Goal: Task Accomplishment & Management: Complete application form

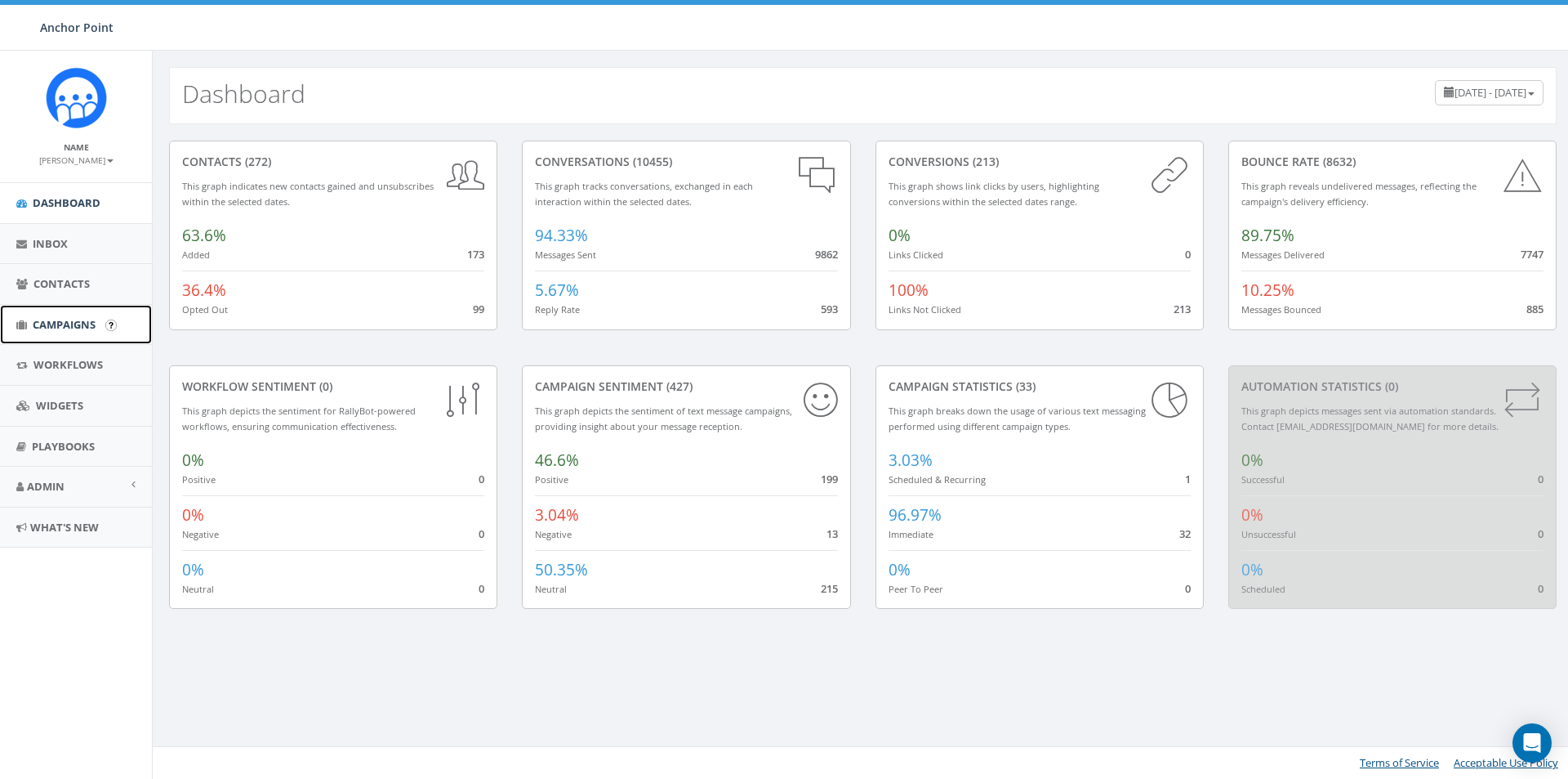
click at [63, 323] on span "Campaigns" at bounding box center [63, 324] width 63 height 15
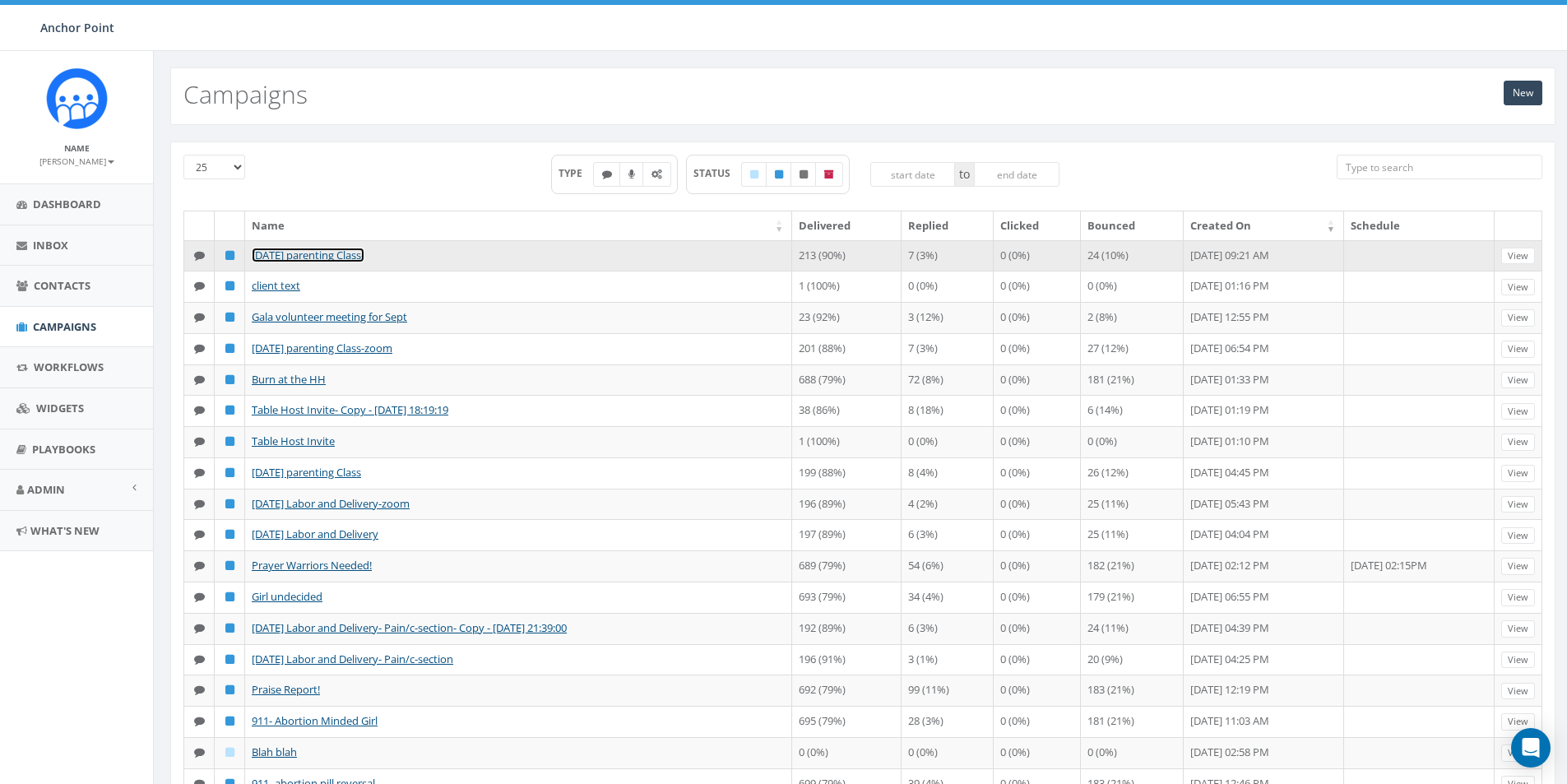
click at [323, 250] on link "Sept 12 parenting Class-" at bounding box center [308, 255] width 113 height 15
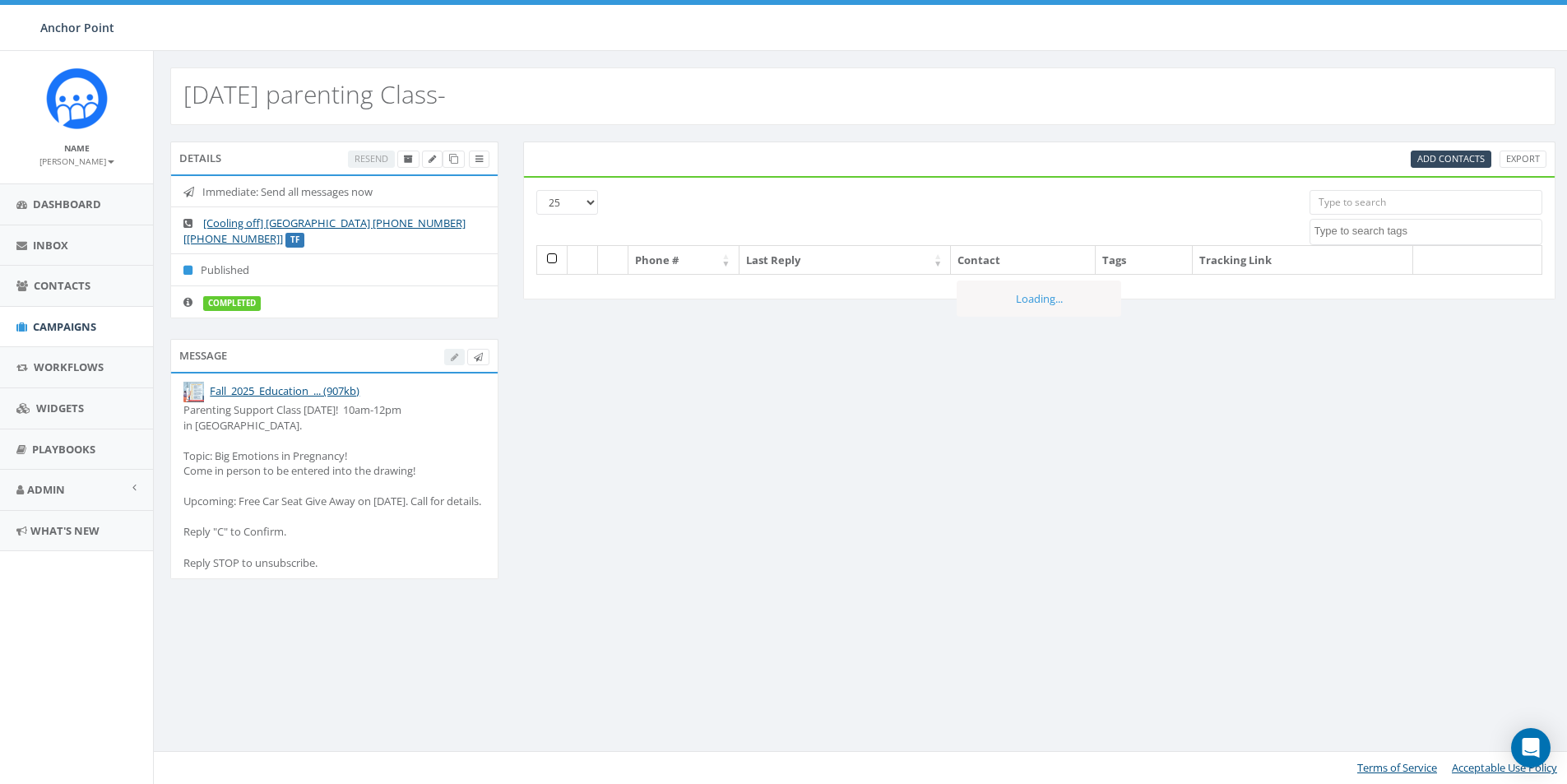
select select
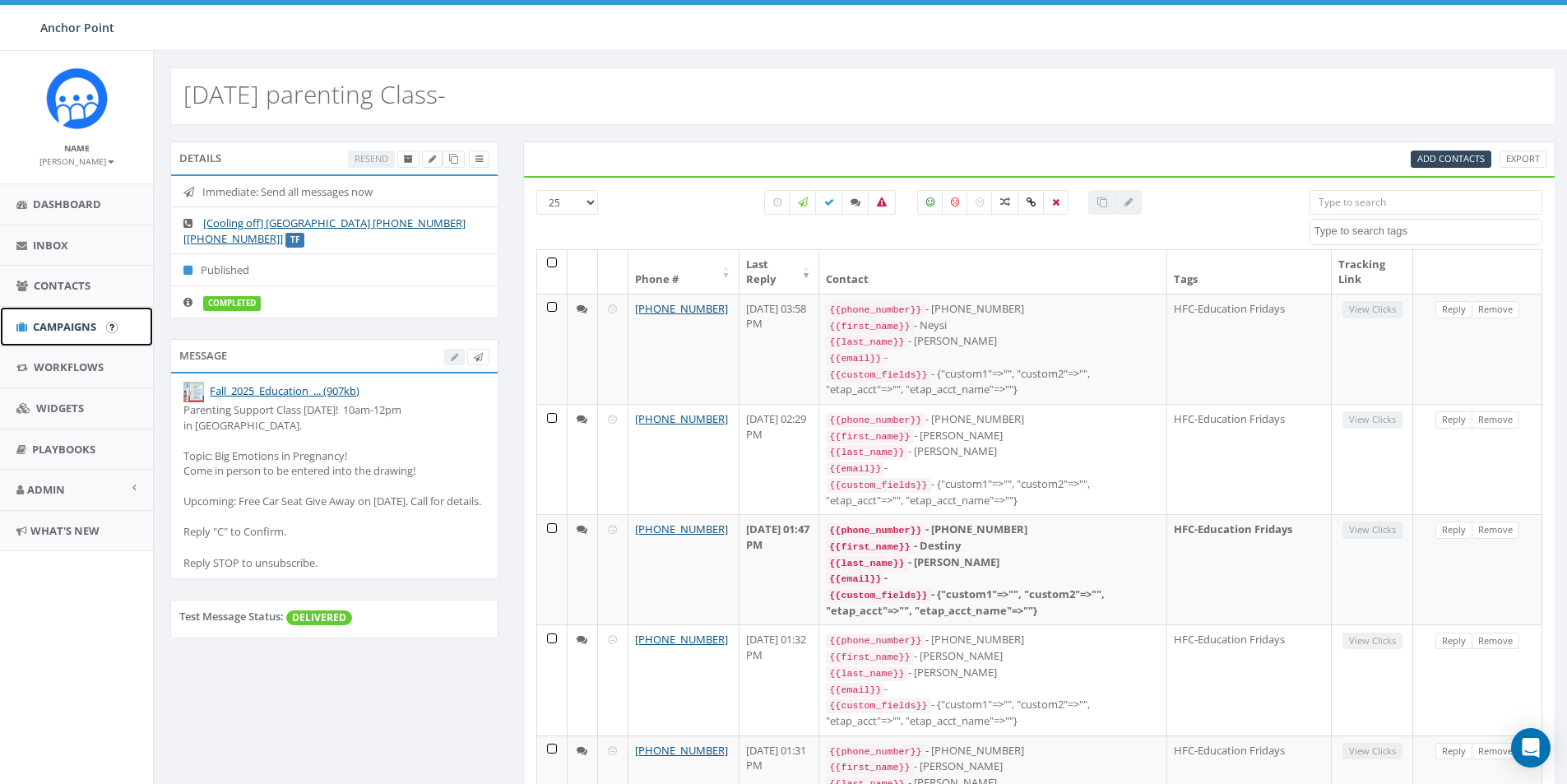
click at [64, 330] on span "Campaigns" at bounding box center [64, 326] width 63 height 15
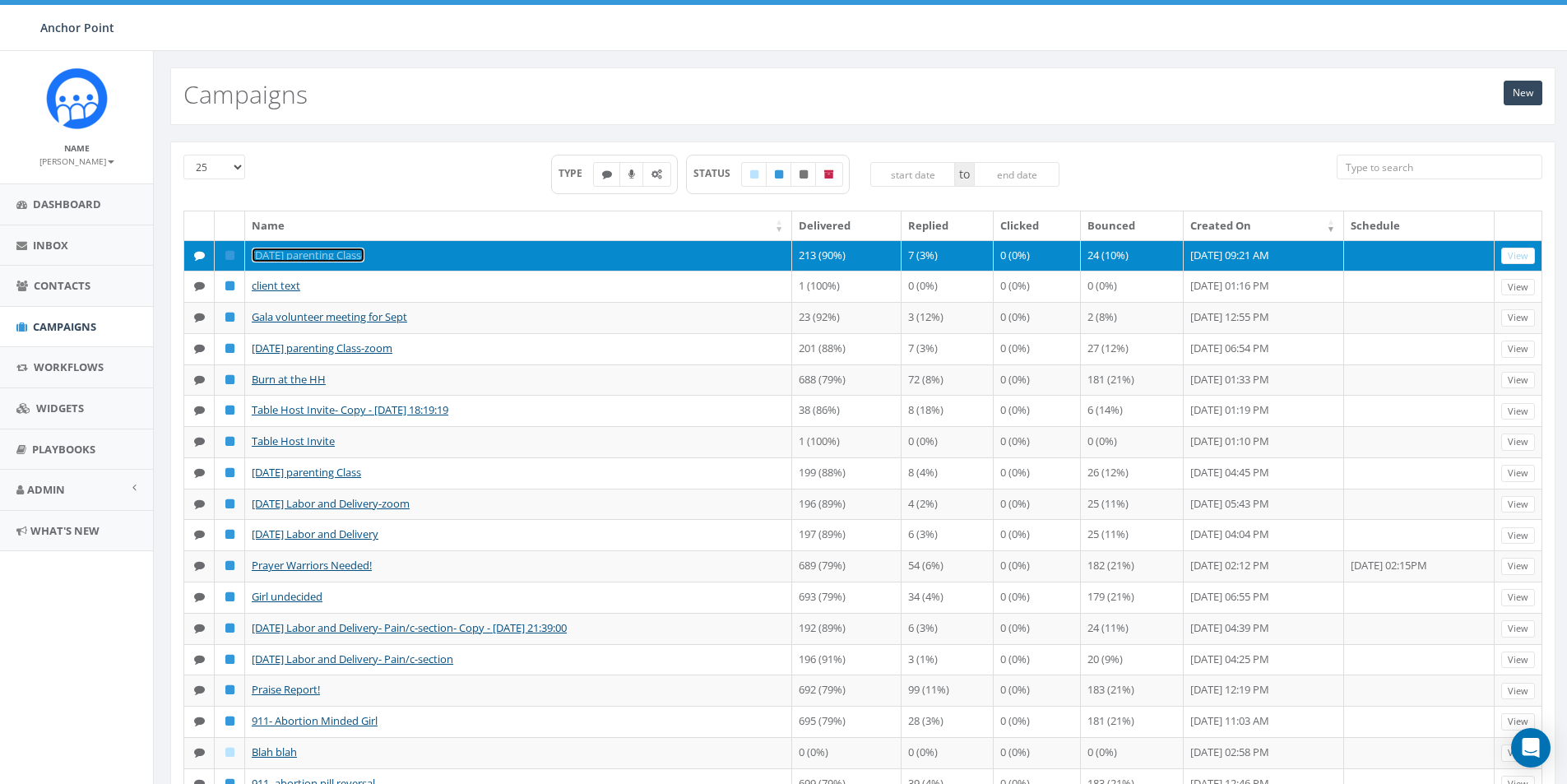
click at [300, 258] on link "[DATE] parenting Class-" at bounding box center [308, 255] width 113 height 15
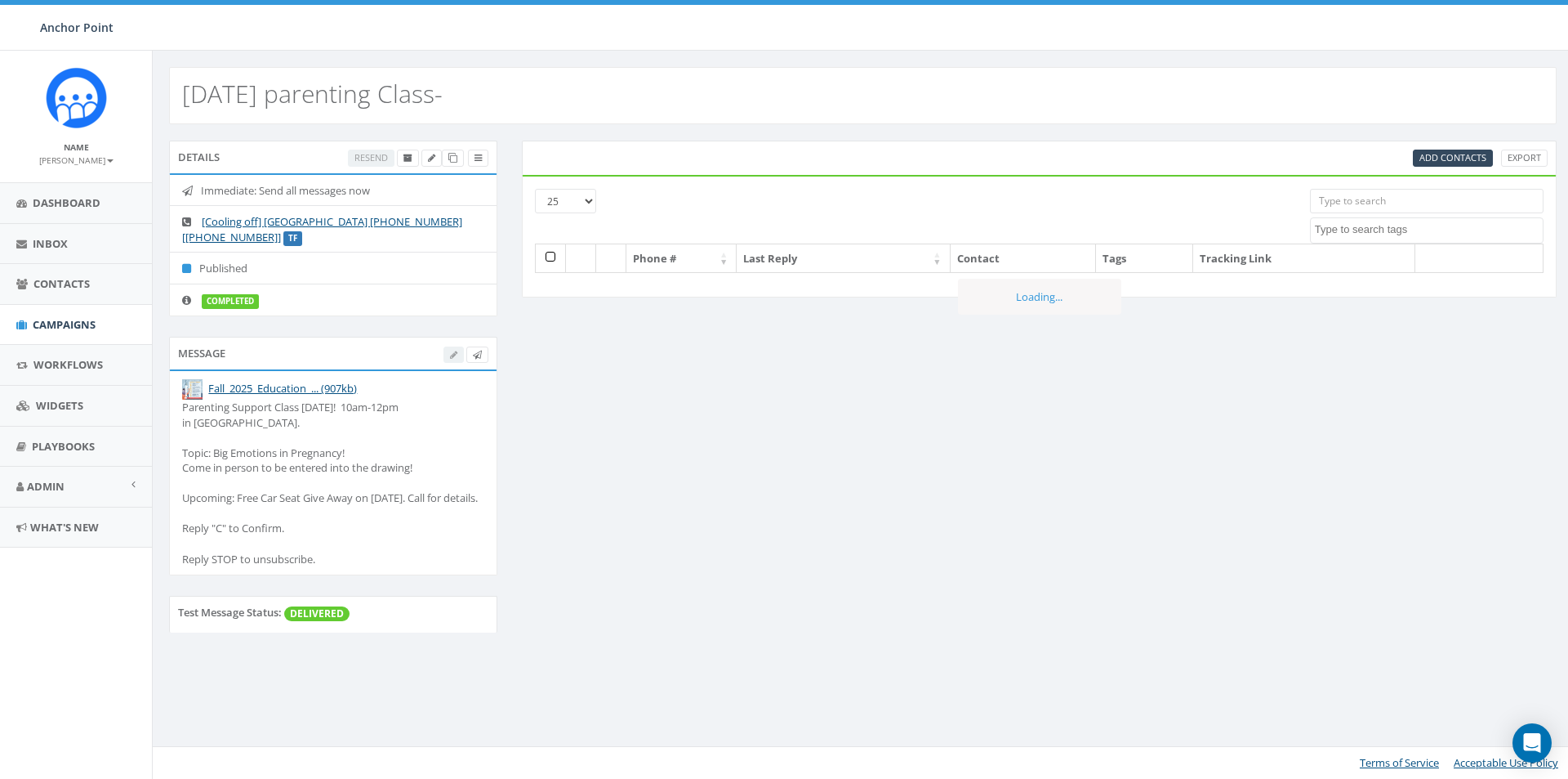
select select
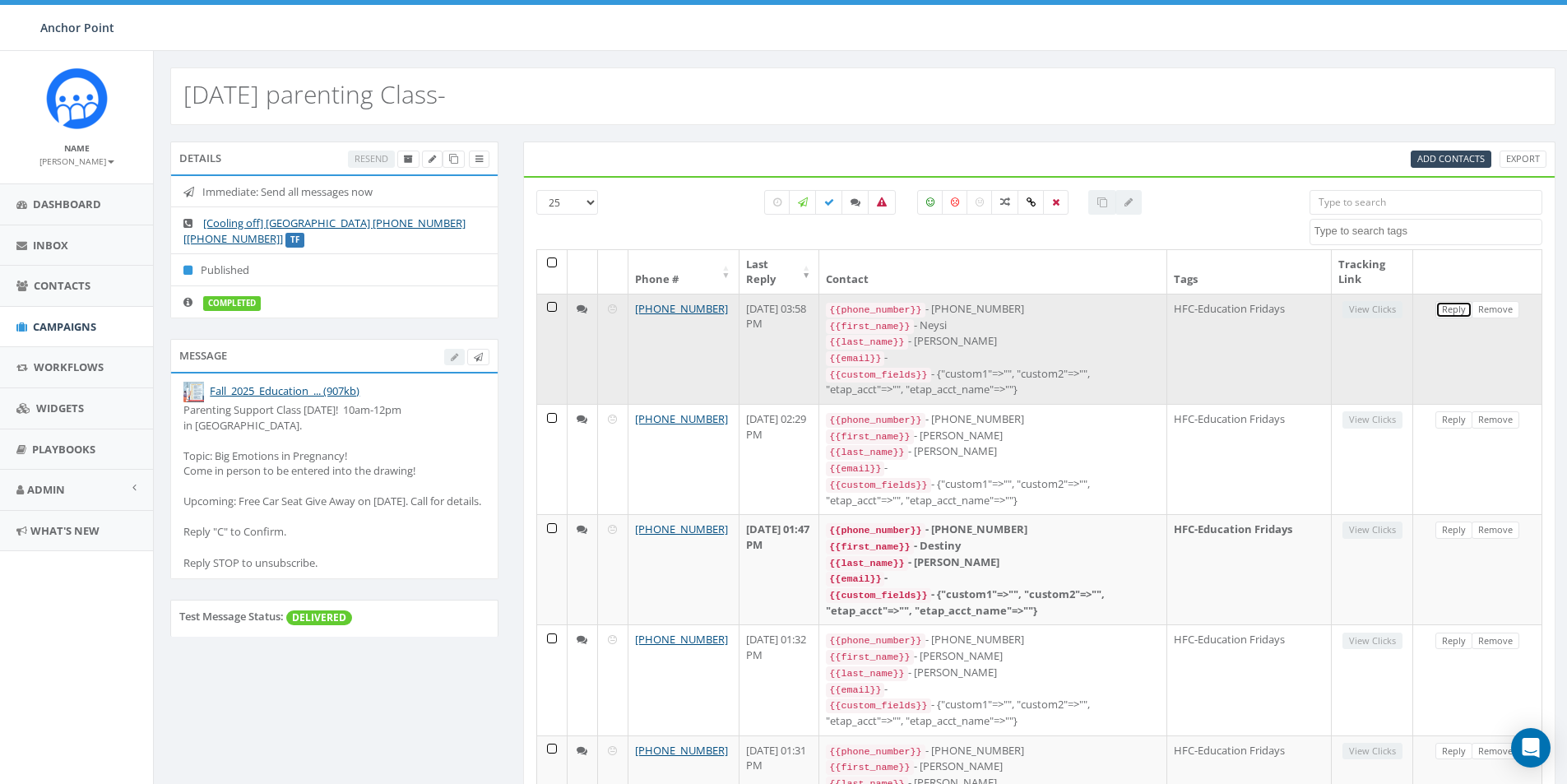
click at [1454, 315] on link "Reply" at bounding box center [1454, 309] width 37 height 17
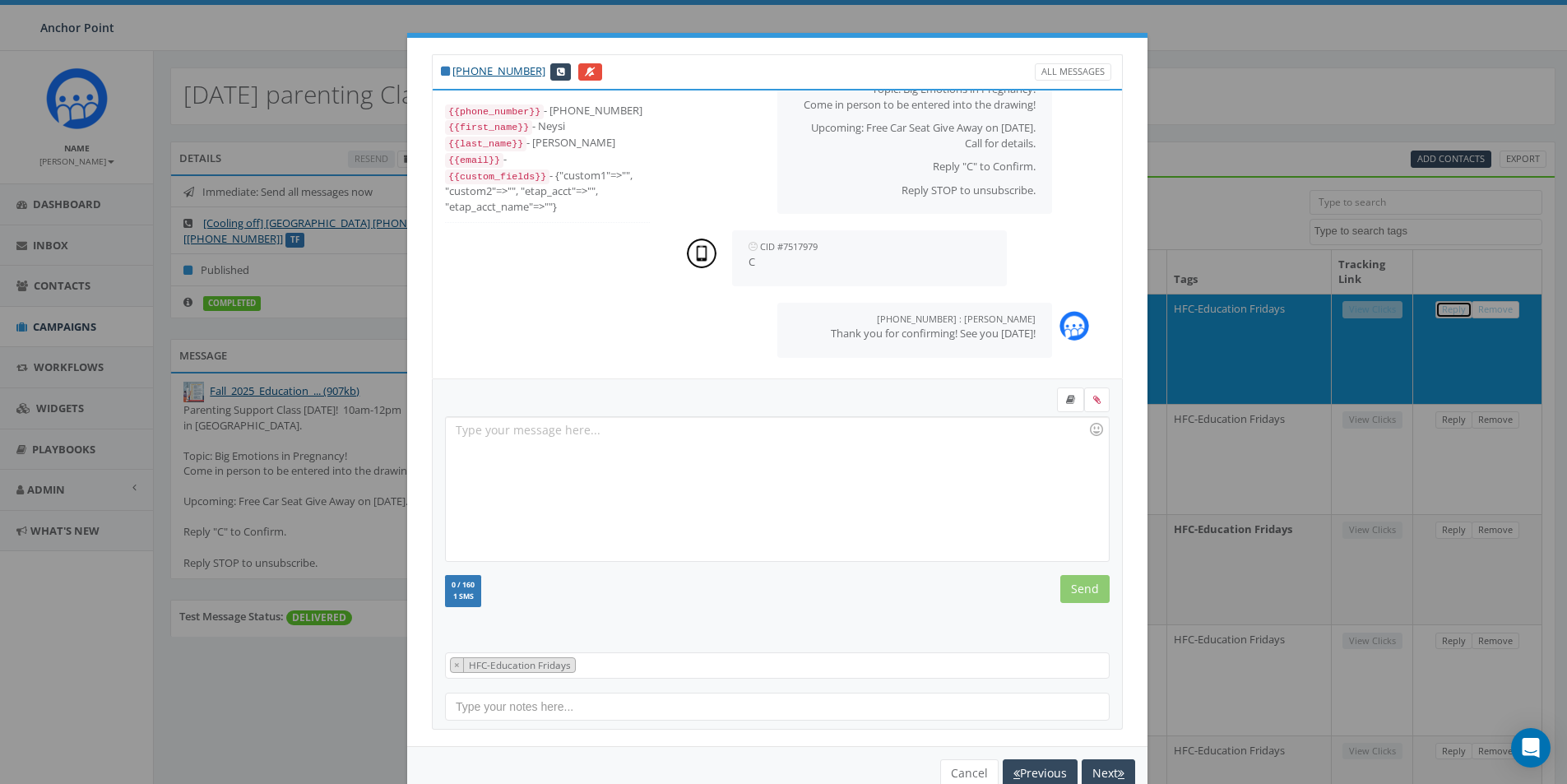
scroll to position [158, 0]
click at [956, 777] on button "Cancel" at bounding box center [970, 773] width 59 height 28
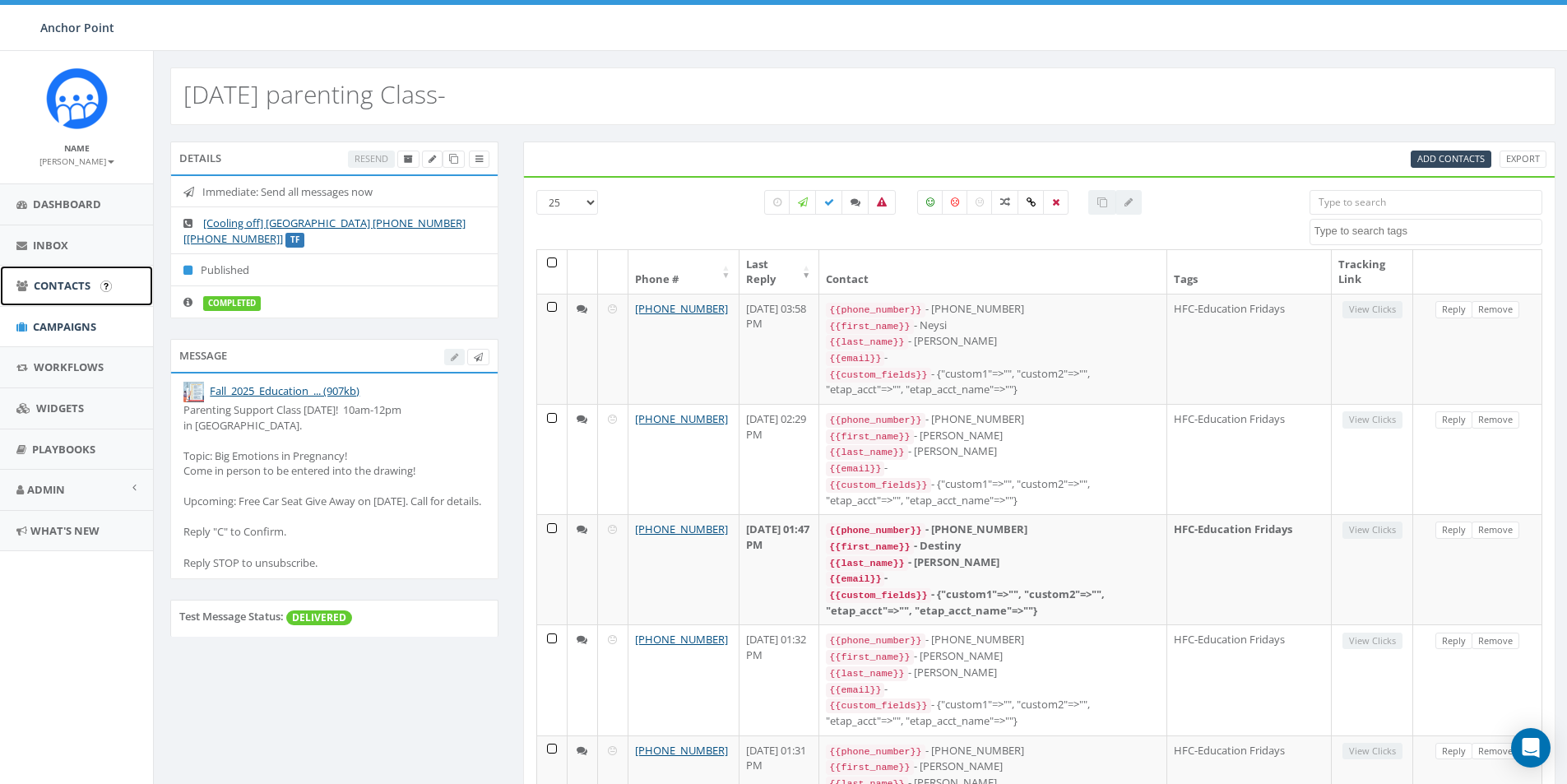
click at [58, 281] on span "Contacts" at bounding box center [62, 285] width 57 height 15
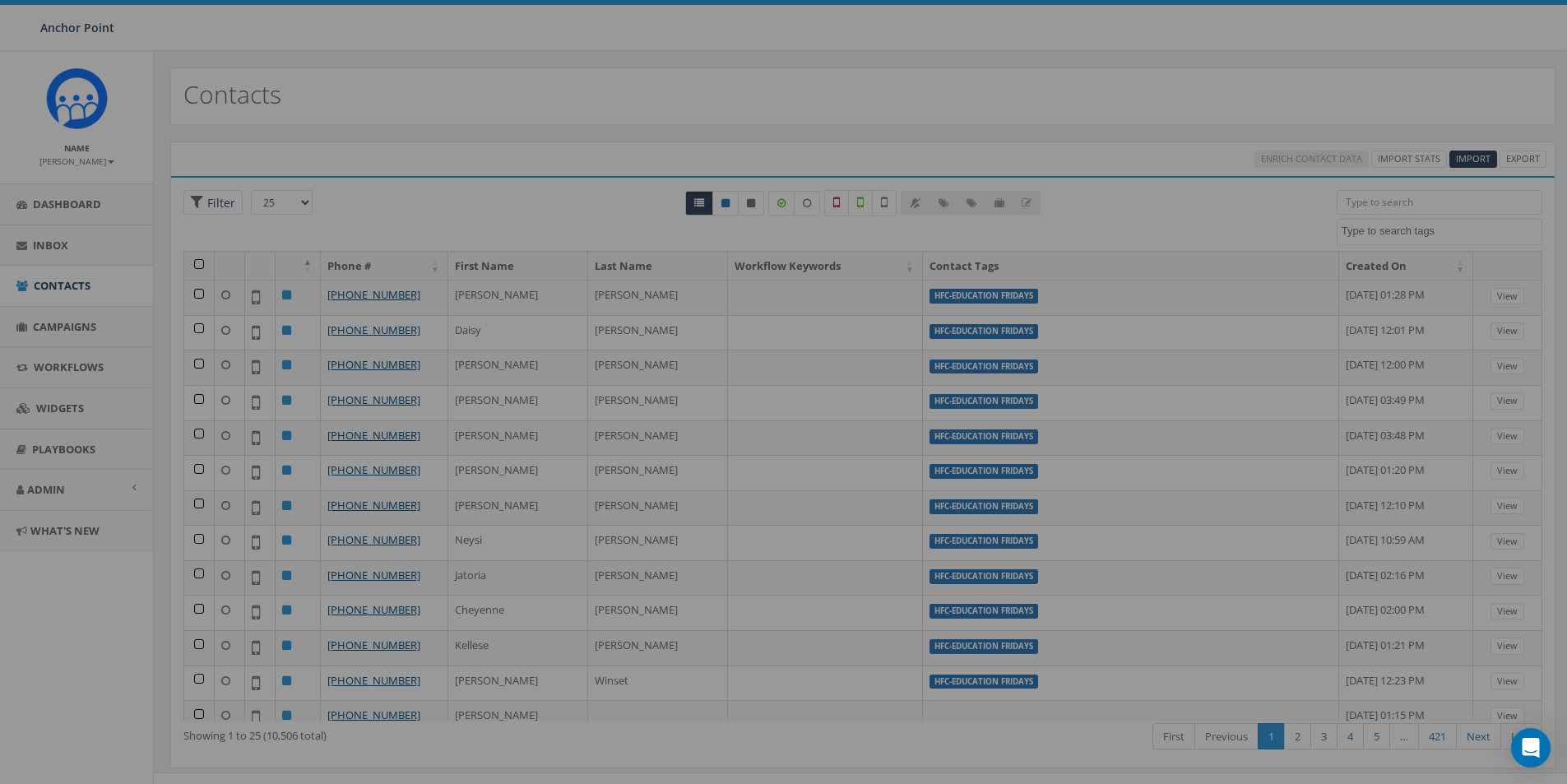
select select
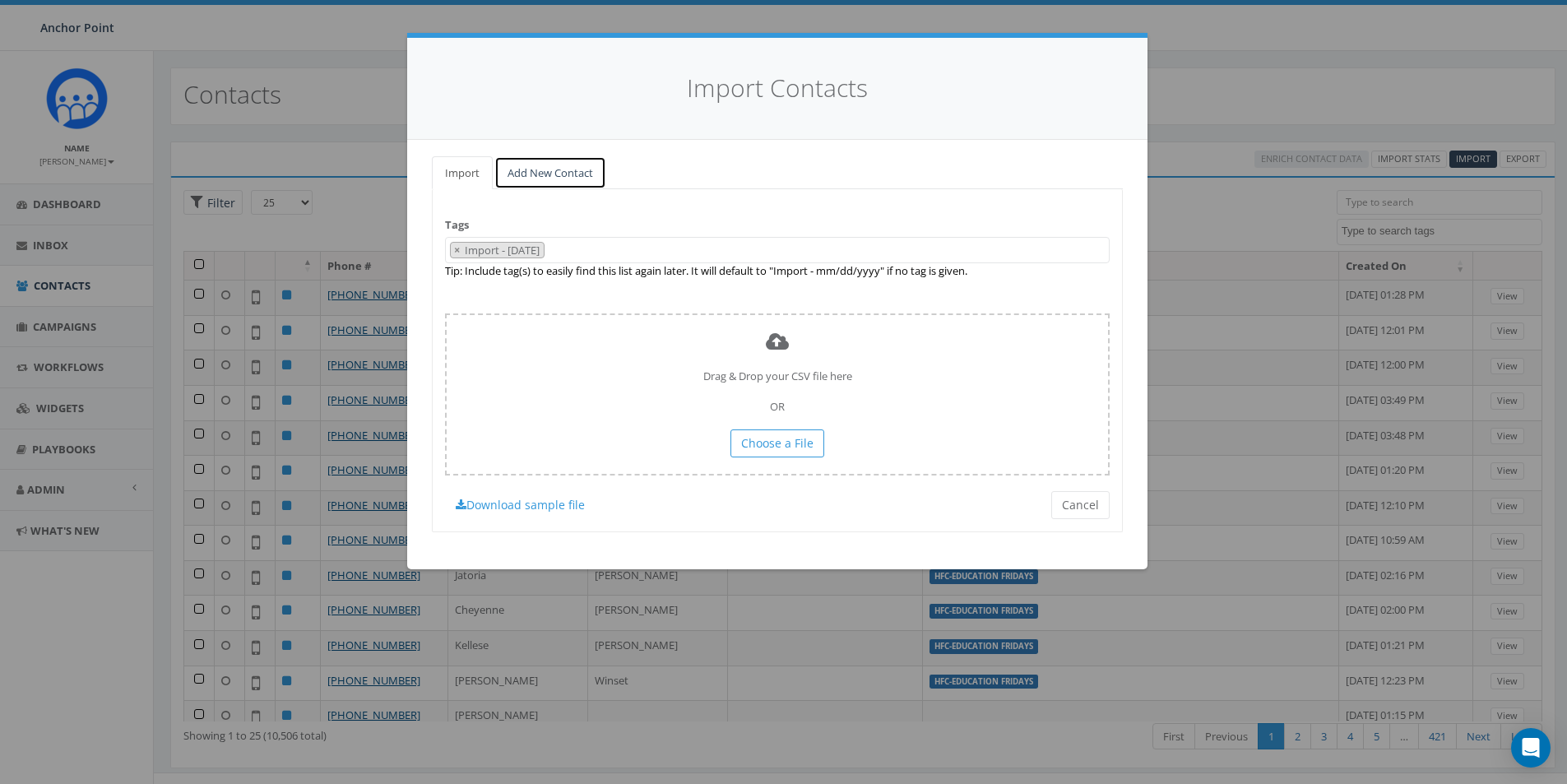
click at [549, 172] on link "Add New Contact" at bounding box center [550, 173] width 112 height 34
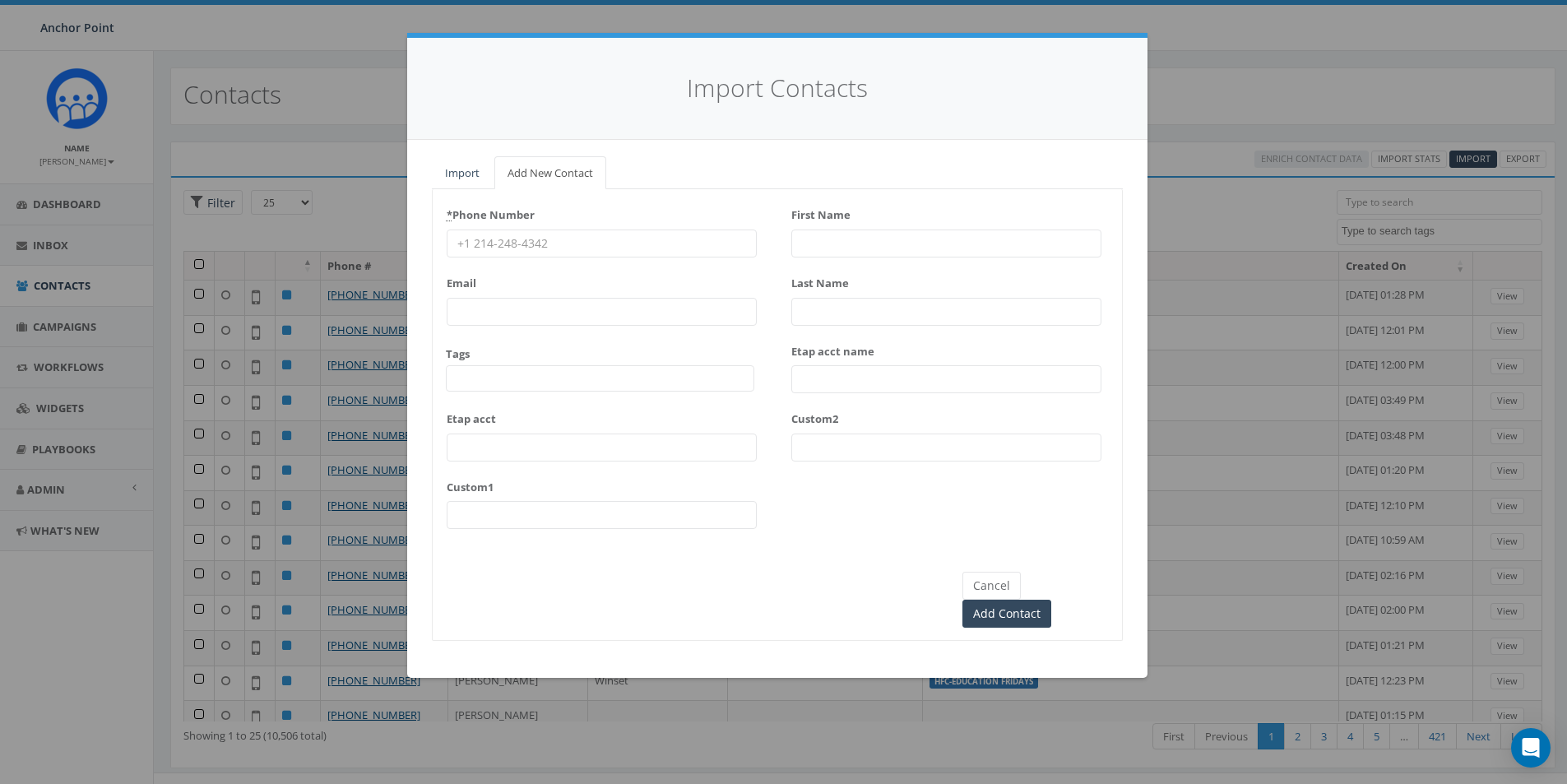
drag, startPoint x: 510, startPoint y: 240, endPoint x: 508, endPoint y: 231, distance: 9.2
click at [510, 240] on input "* Phone Number" at bounding box center [602, 244] width 311 height 28
type input "832-665-4336"
click at [480, 387] on span at bounding box center [601, 379] width 309 height 27
type textarea "HFC"
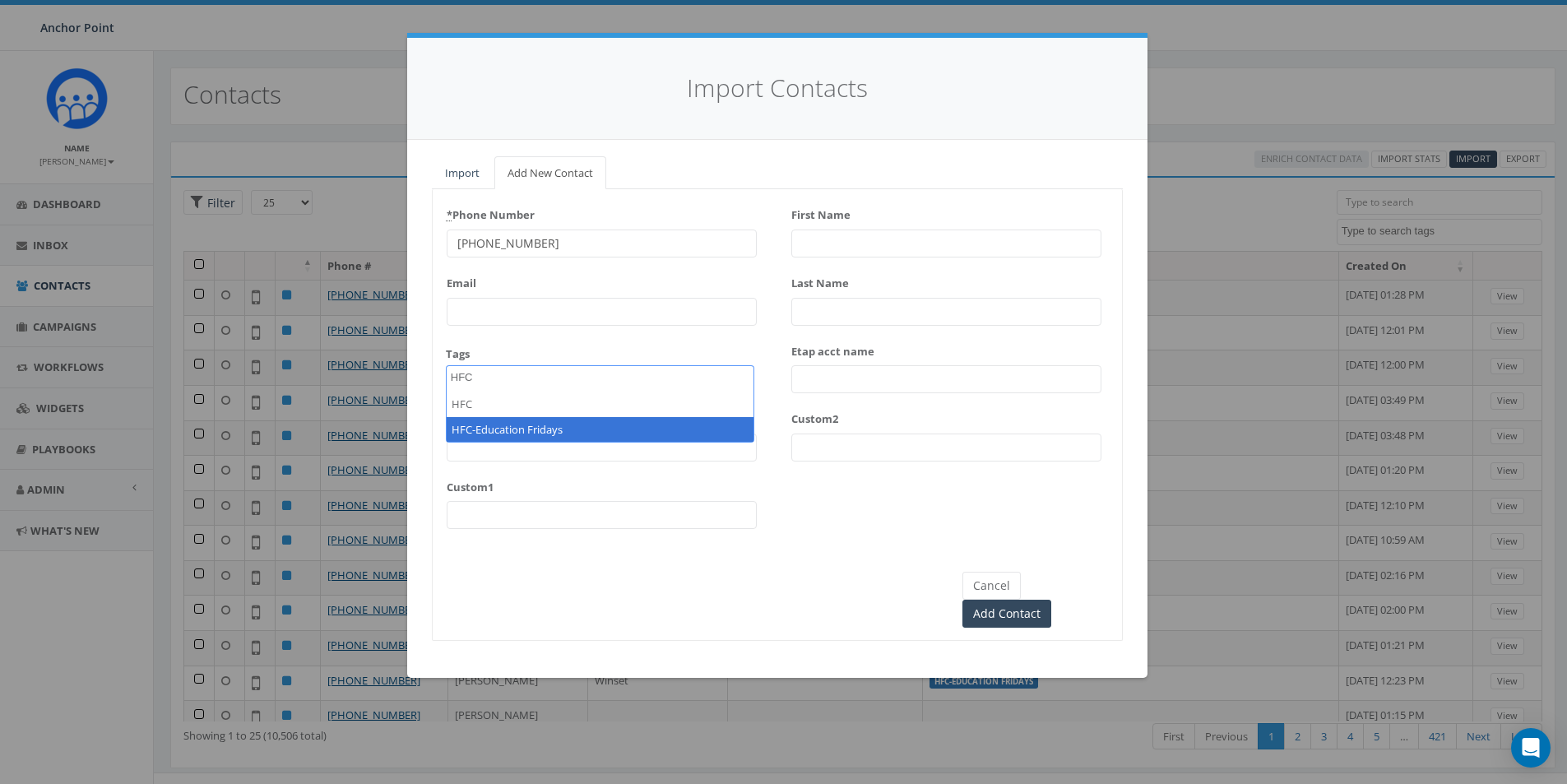
select select "HFC-Education Fridays"
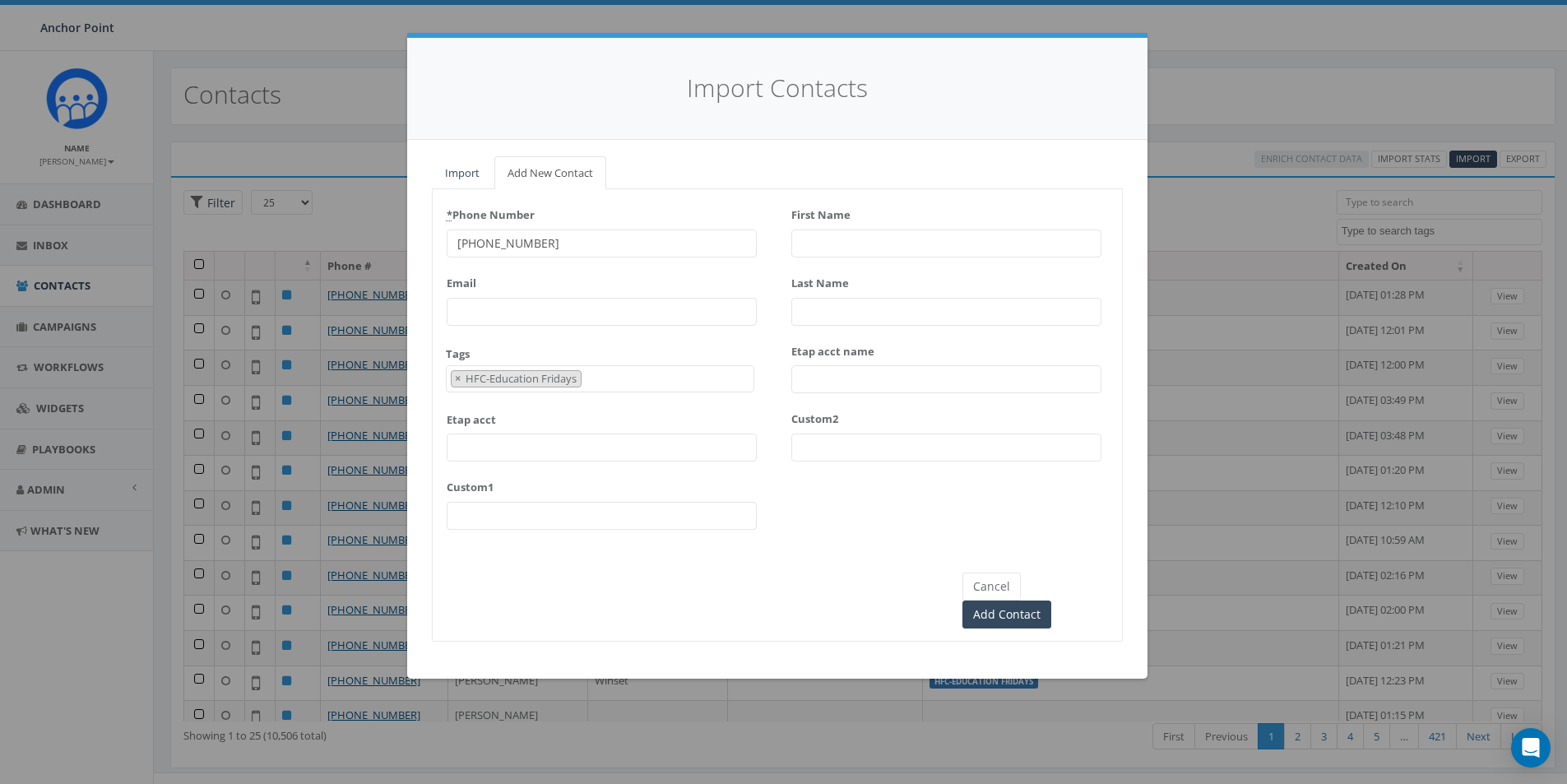
scroll to position [547, 0]
click at [829, 247] on input "First Name" at bounding box center [947, 244] width 311 height 28
type input "[PERSON_NAME]"
type input "Tux Chub"
click at [1051, 600] on input "Add Contact" at bounding box center [1007, 615] width 89 height 28
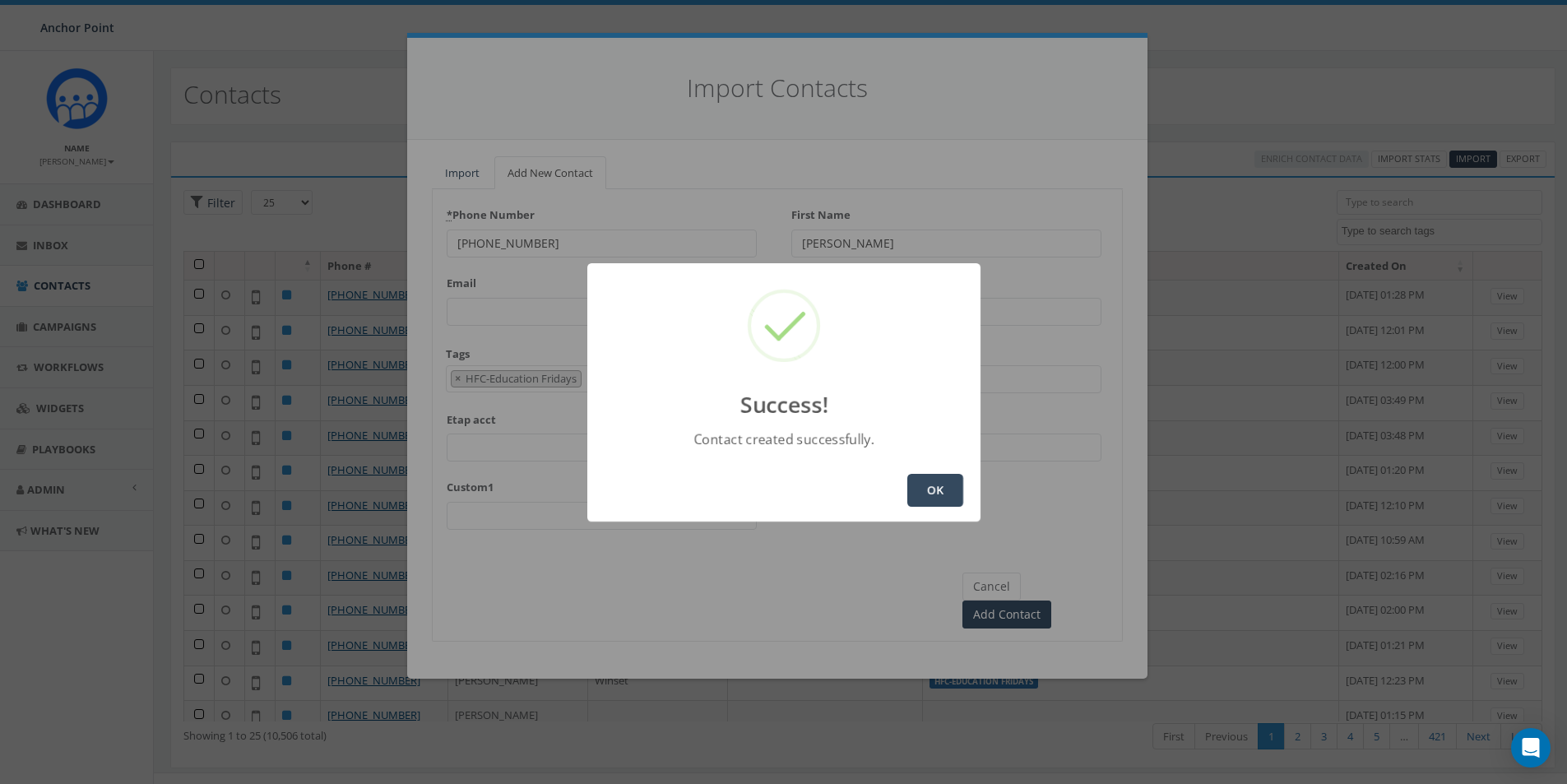
click at [933, 494] on button "OK" at bounding box center [935, 490] width 56 height 33
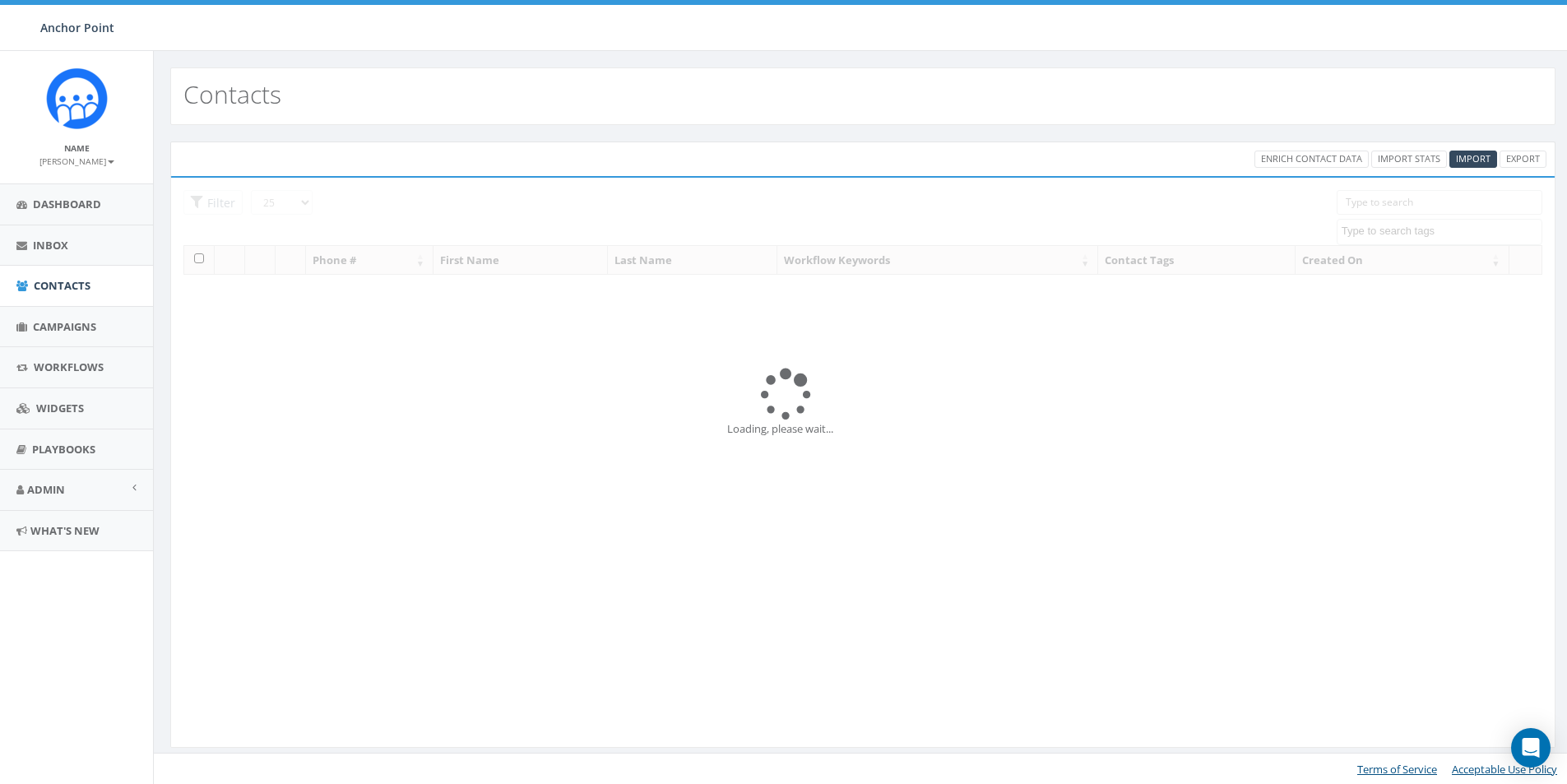
select select
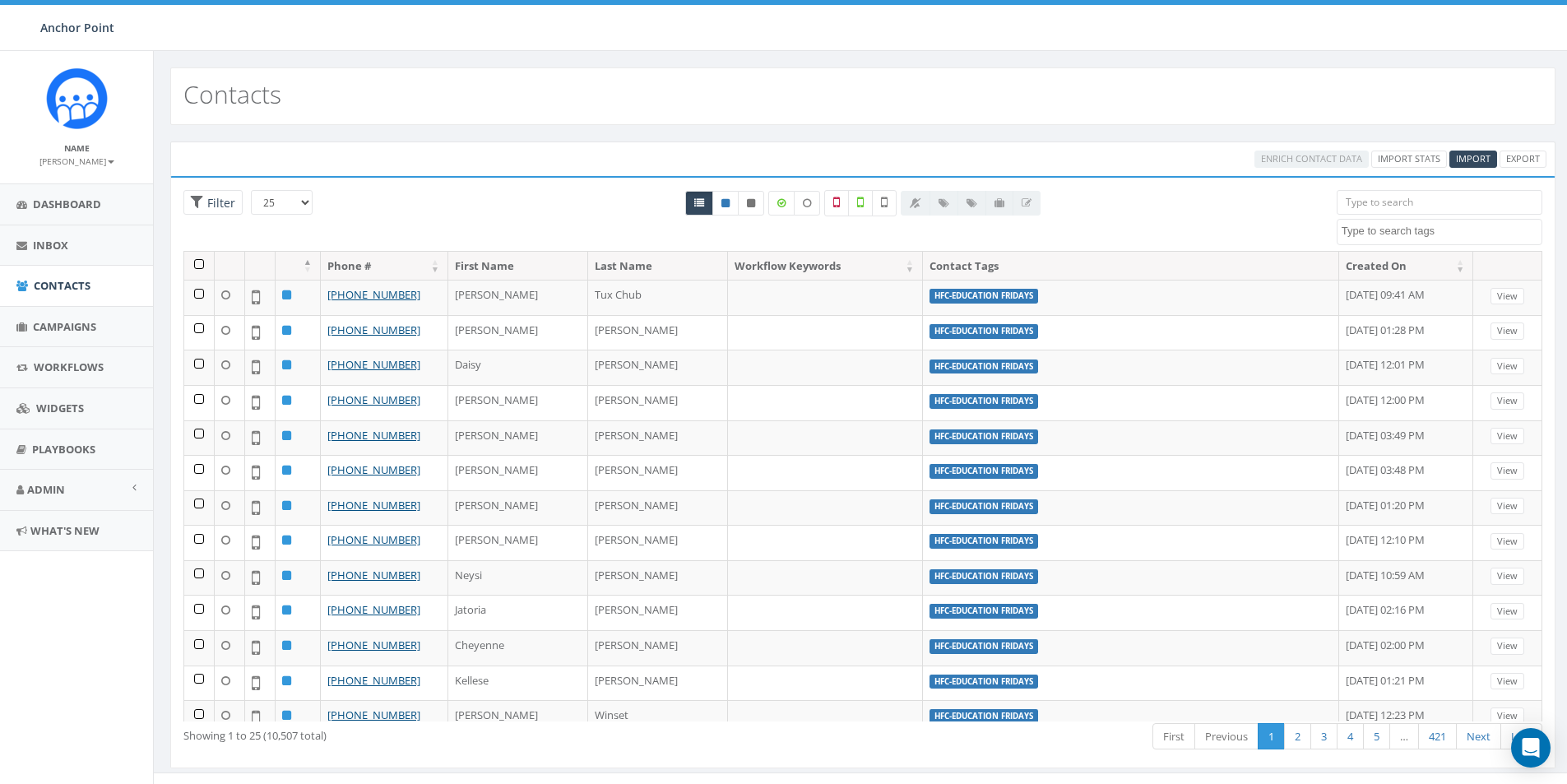
click at [1374, 203] on input "search" at bounding box center [1440, 202] width 206 height 25
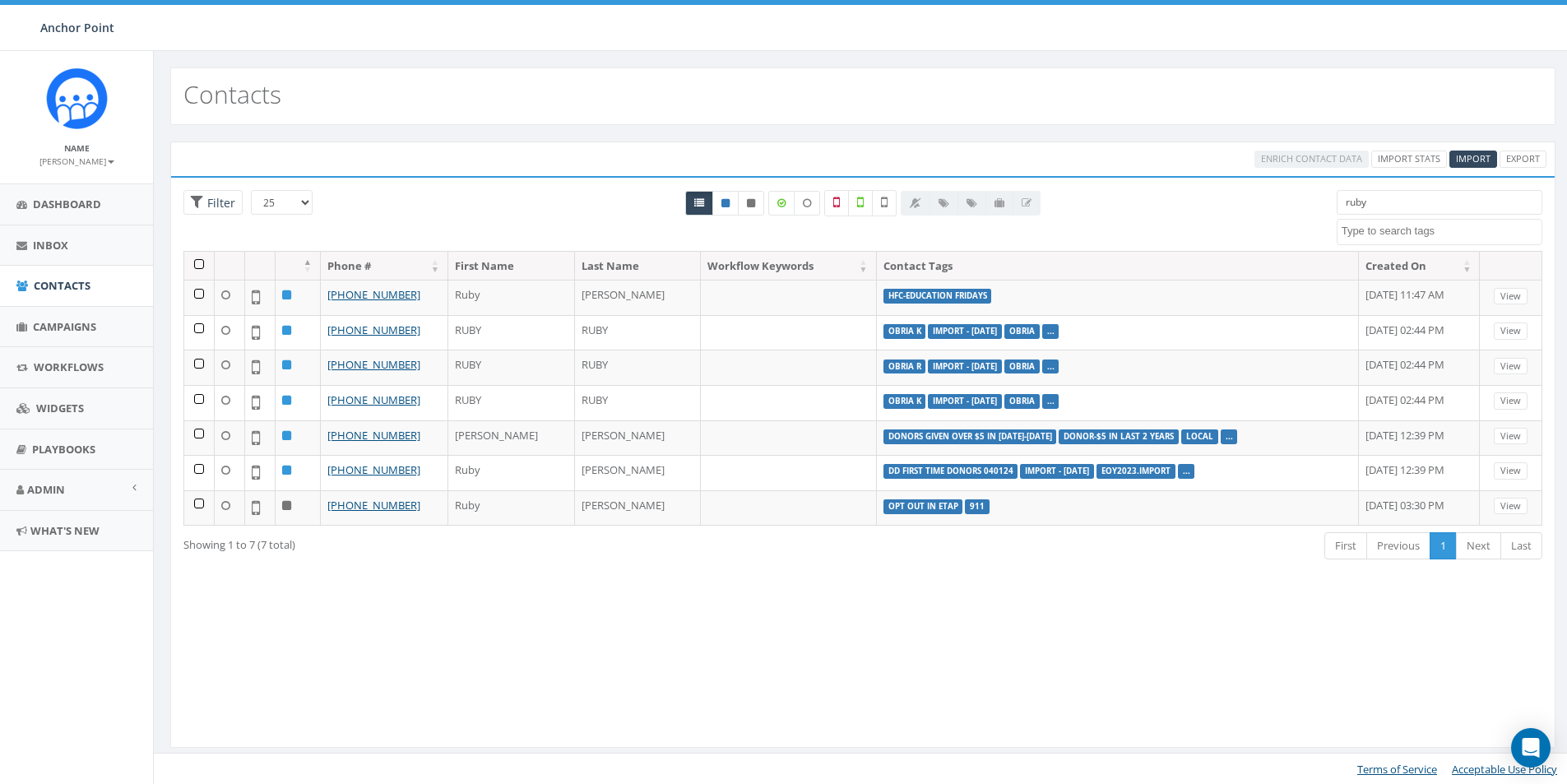
drag, startPoint x: 1384, startPoint y: 212, endPoint x: 1333, endPoint y: 209, distance: 51.1
click at [1333, 209] on div "ruby 0613 Donor Dinner [DATE] 2024 gala [DATE] 2025 Gala Table Host 2025 Gala V…" at bounding box center [1440, 217] width 231 height 55
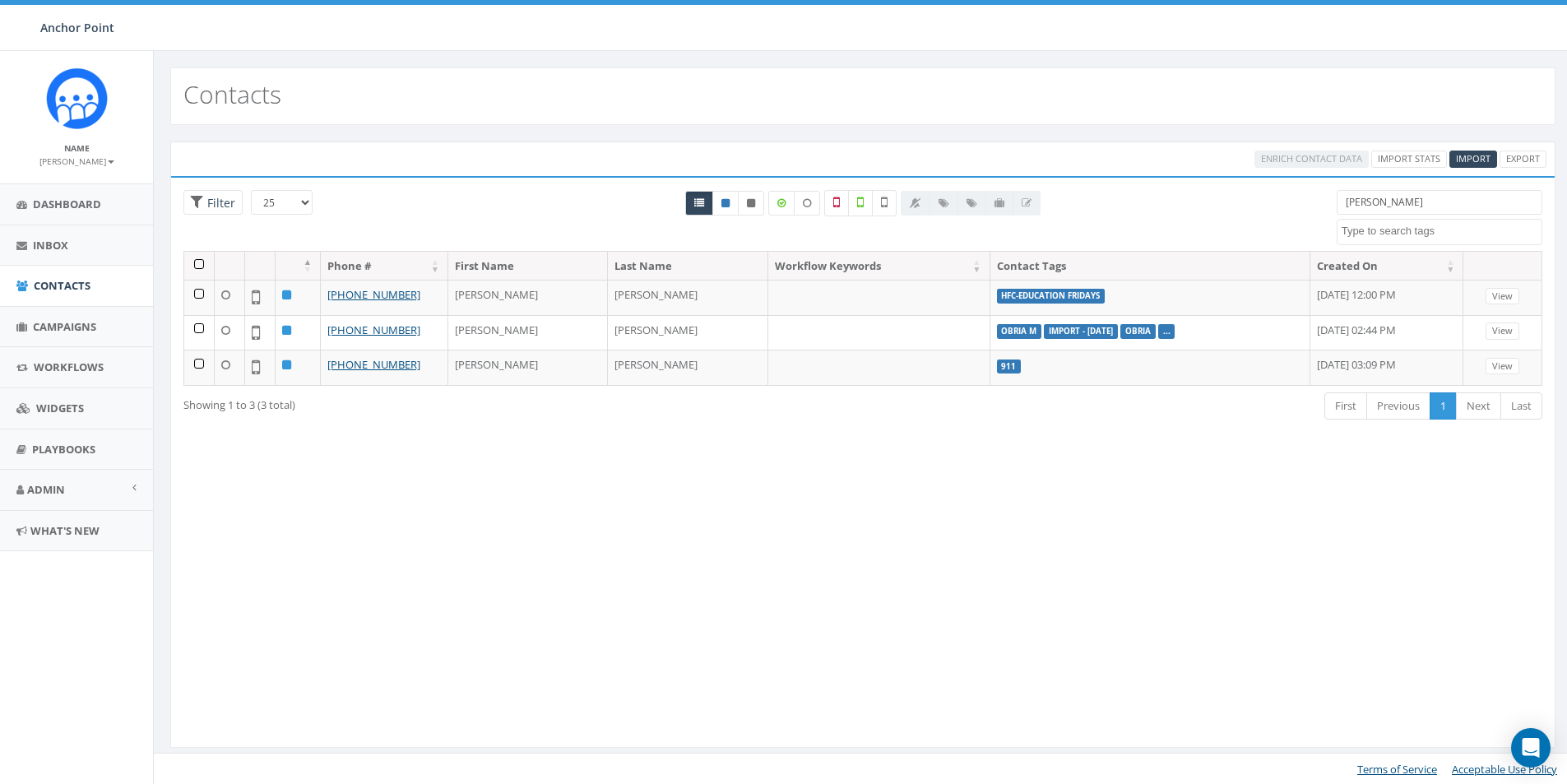
drag, startPoint x: 1398, startPoint y: 206, endPoint x: 1308, endPoint y: 203, distance: 90.0
click at [1308, 203] on div "25 50 100 Filter All 0 contact(s) on current page All 3 contact(s) filtered [PE…" at bounding box center [863, 220] width 1384 height 61
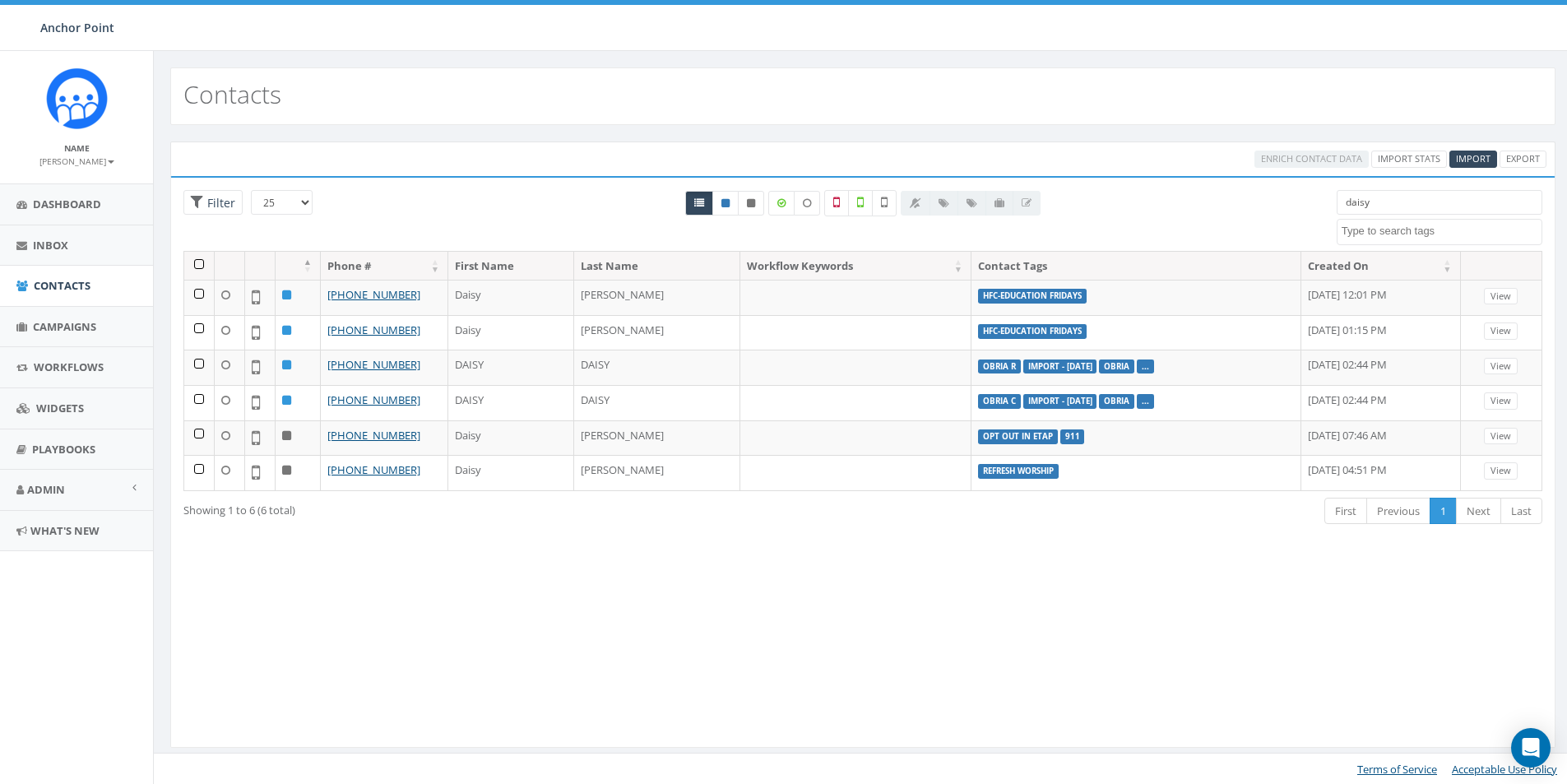
drag, startPoint x: 1382, startPoint y: 199, endPoint x: 1319, endPoint y: 201, distance: 63.0
click at [1323, 201] on div "25 50 100 Filter All 0 contact(s) on current page All 6 contact(s) filtered dai…" at bounding box center [863, 220] width 1384 height 61
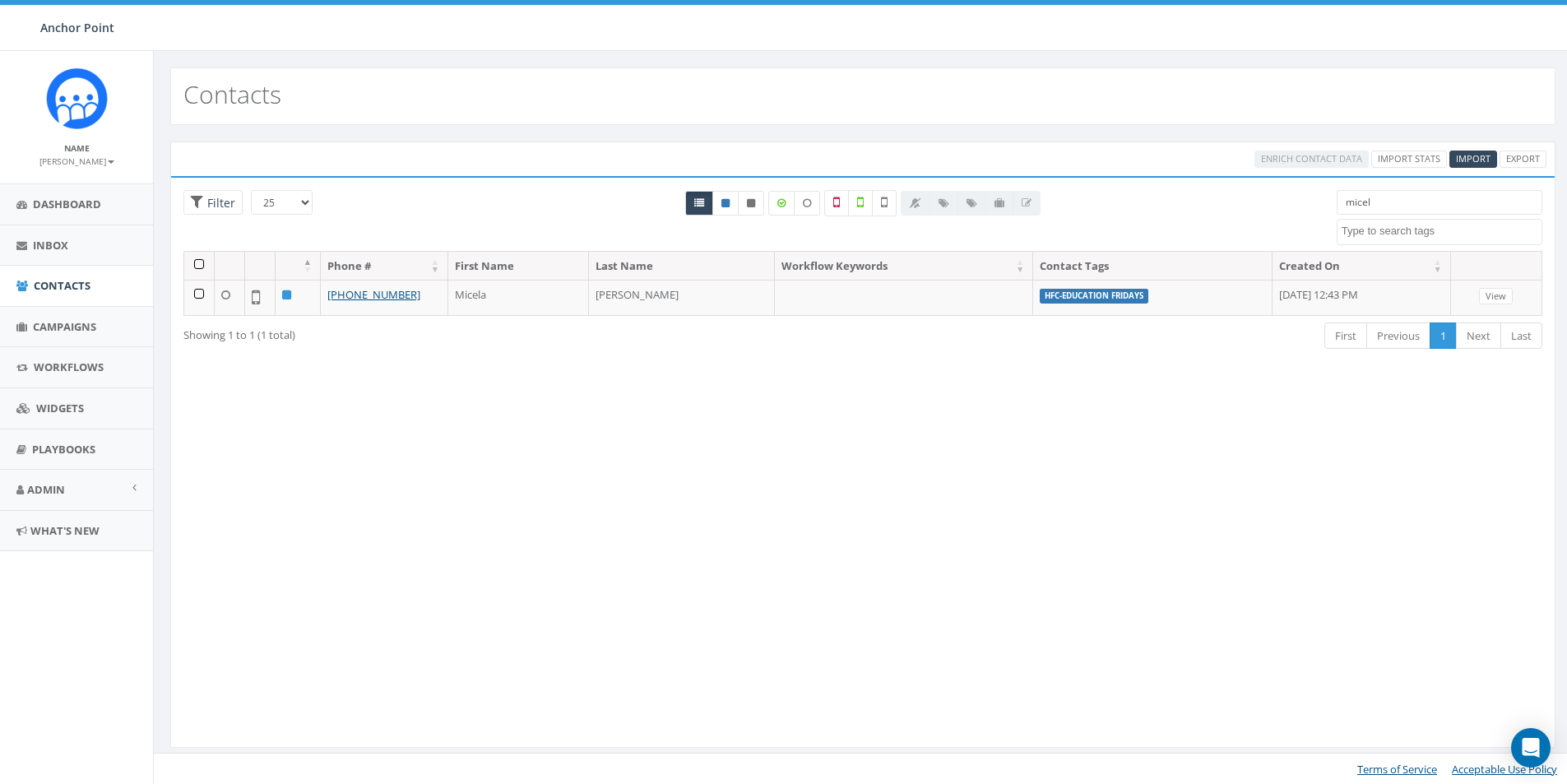
drag, startPoint x: 1358, startPoint y: 207, endPoint x: 1285, endPoint y: 184, distance: 76.5
click at [1309, 209] on div "25 50 100 Filter All 0 contact(s) on current page All 1 contact(s) filtered mic…" at bounding box center [863, 220] width 1384 height 61
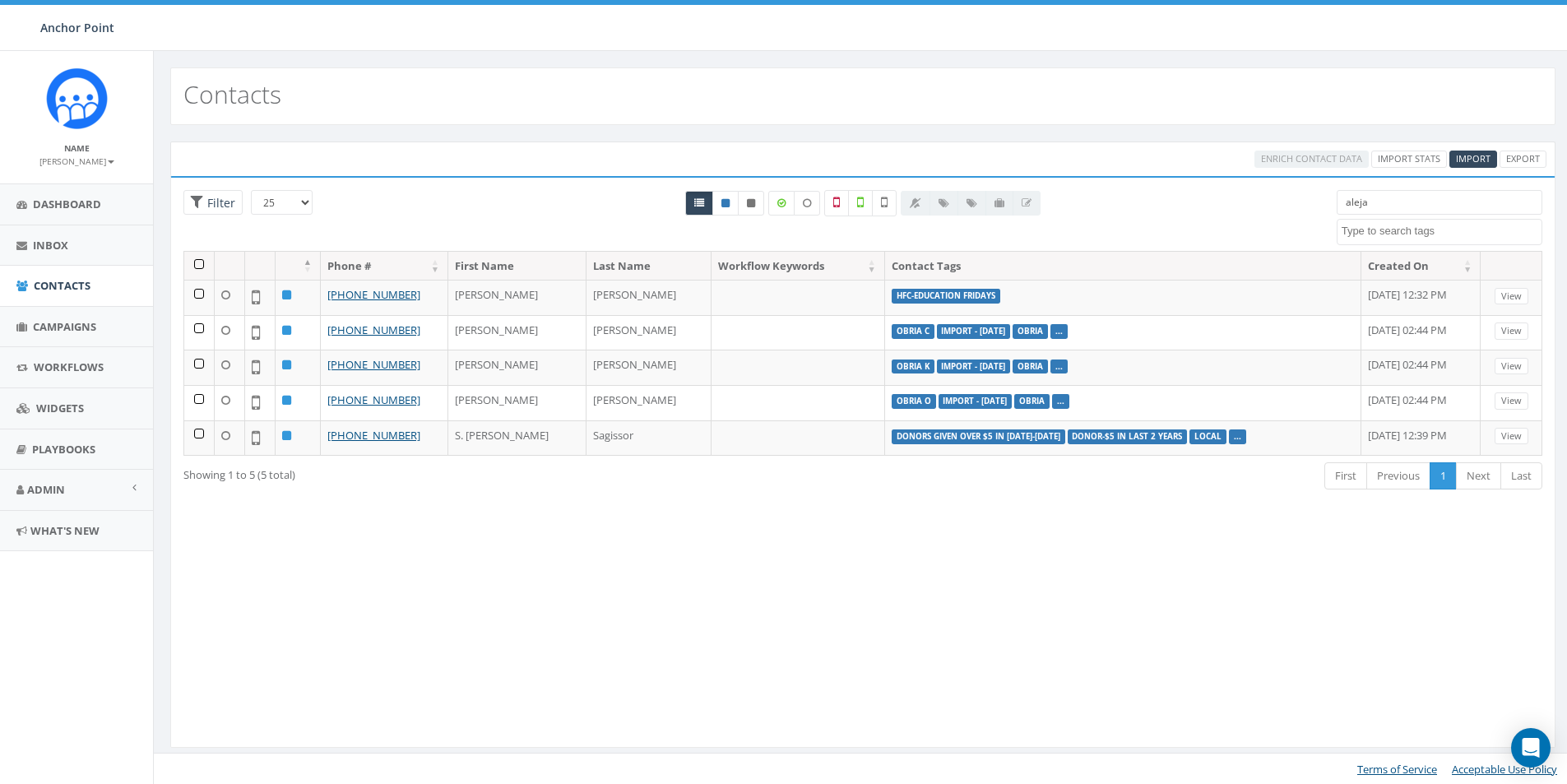
drag, startPoint x: 1382, startPoint y: 197, endPoint x: 1333, endPoint y: 203, distance: 49.4
click at [1333, 203] on div "aleja 0613 Donor Dinner [DATE] 2024 gala [DATE] 2025 Gala Table Host 2025 Gala …" at bounding box center [1440, 217] width 231 height 55
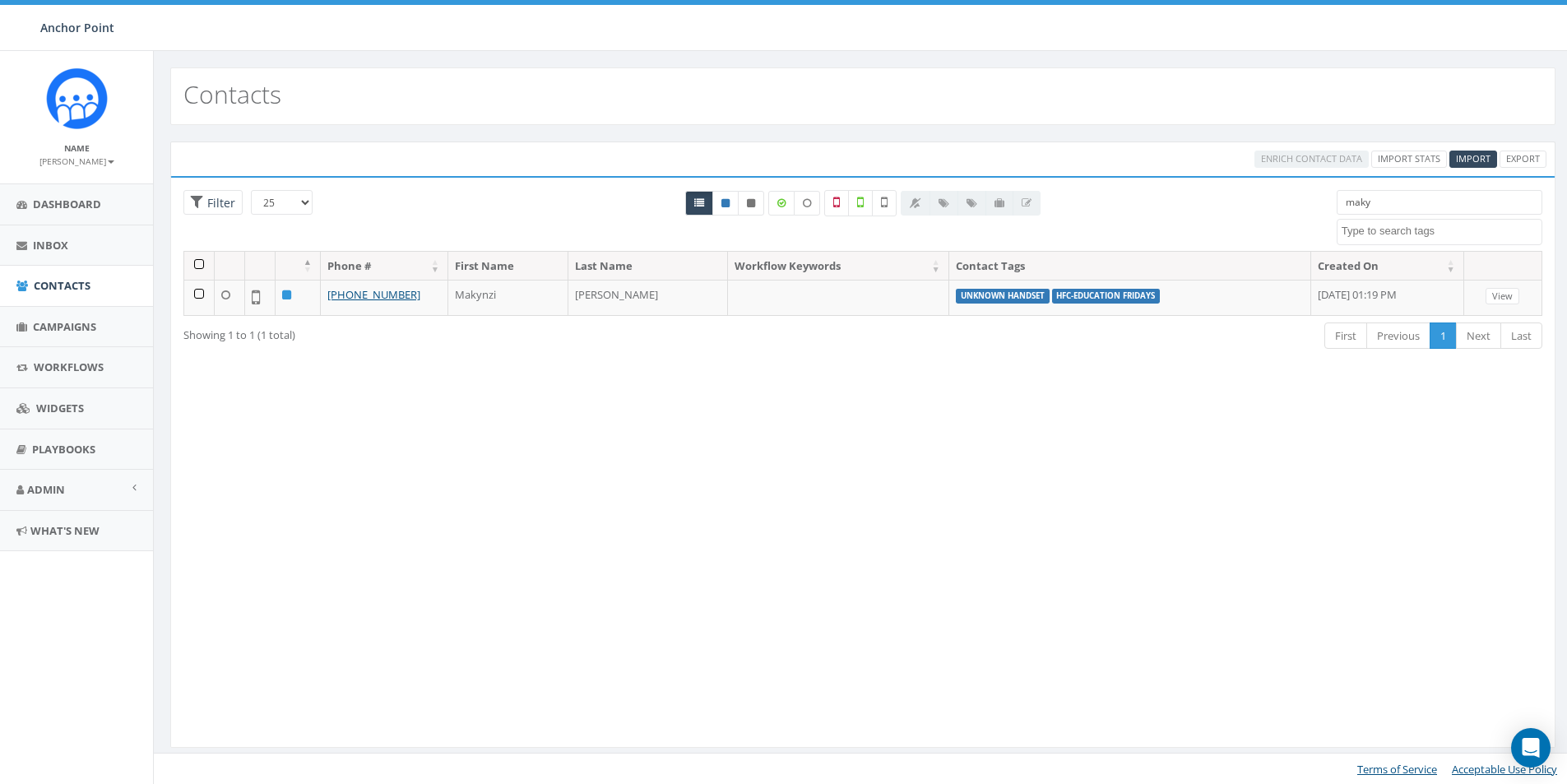
type input "maky"
